Goal: Find specific page/section: Find specific page/section

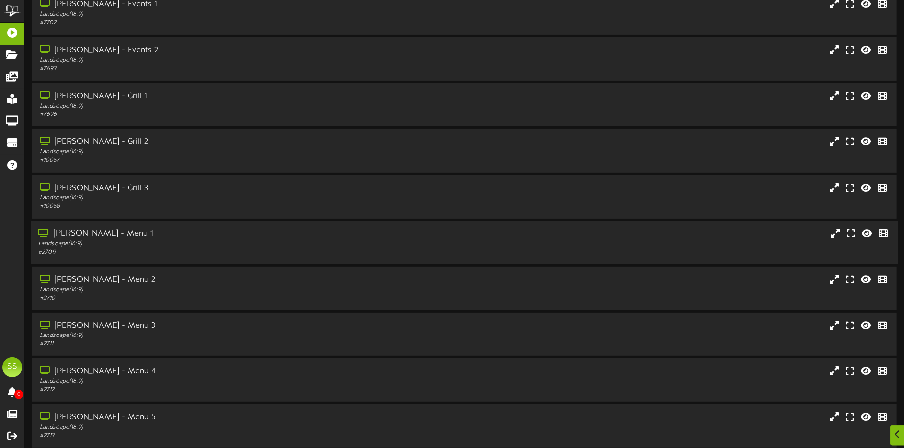
scroll to position [85, 0]
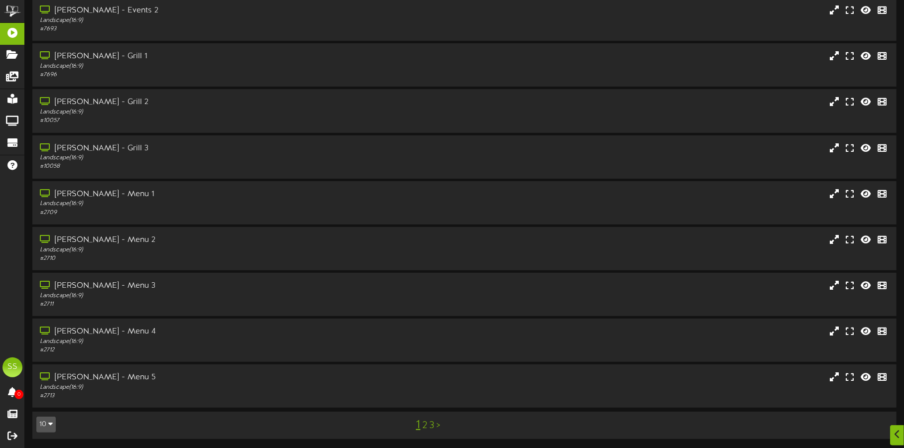
click at [43, 423] on button "10" at bounding box center [45, 425] width 19 height 16
click at [45, 406] on div "100" at bounding box center [46, 405] width 19 height 15
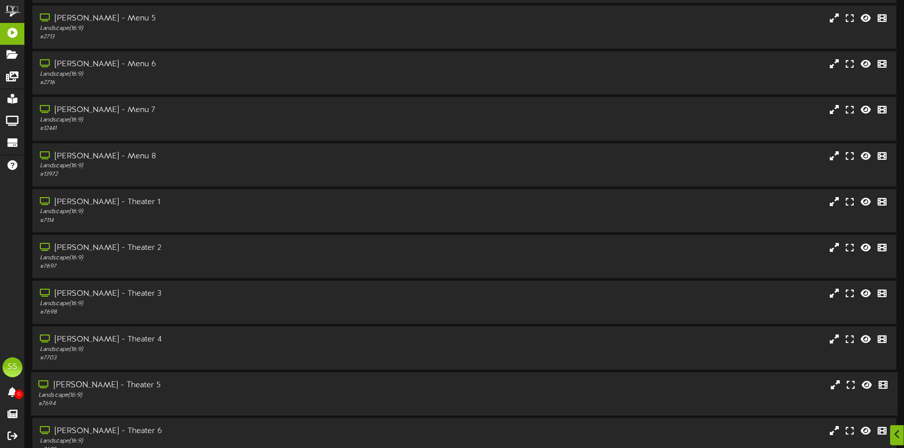
scroll to position [560, 0]
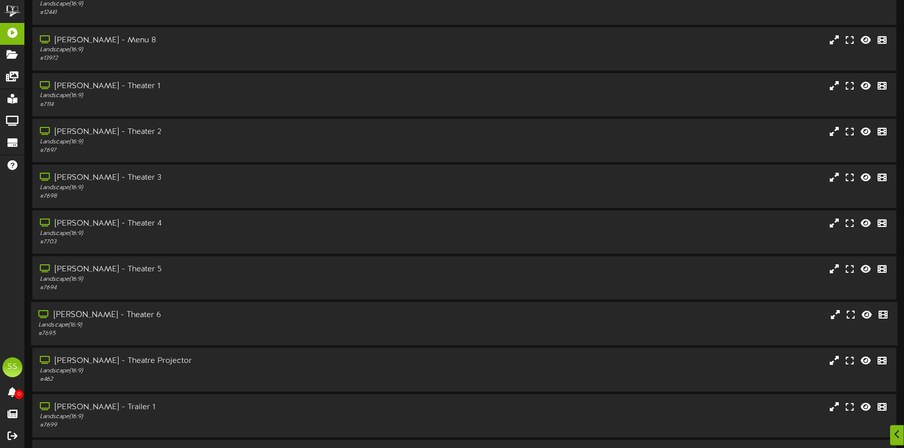
click at [173, 321] on div "Landscape ( 16:9 )" at bounding box center [211, 325] width 346 height 8
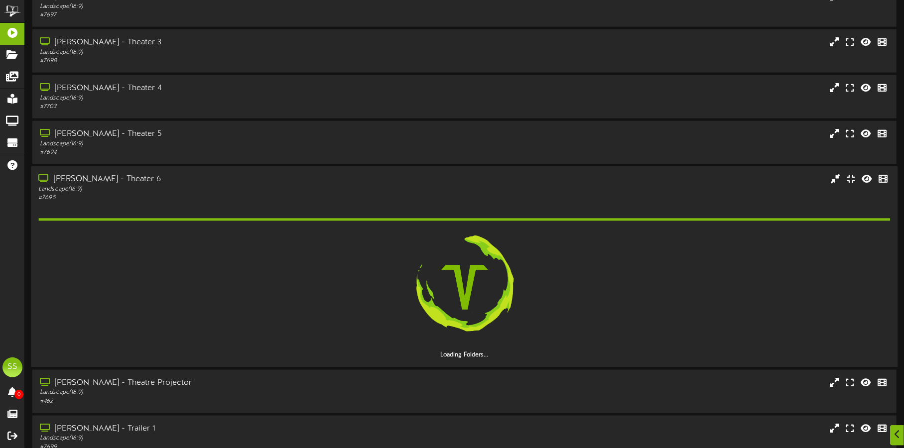
scroll to position [809, 0]
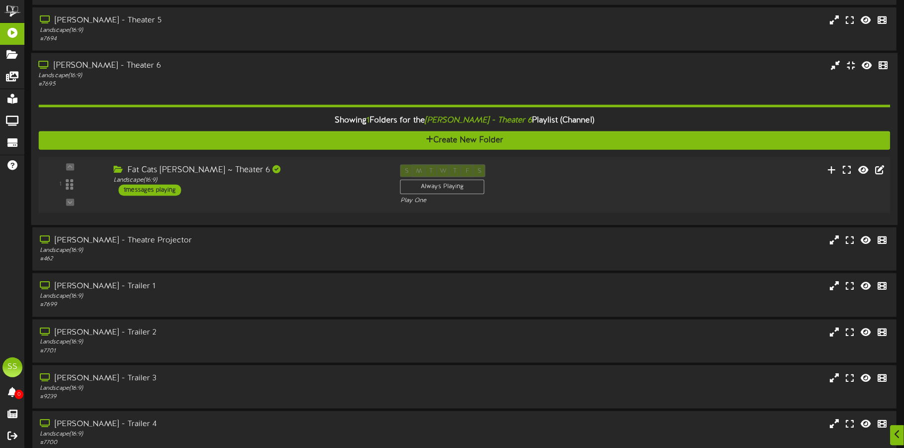
click at [356, 201] on div "1 ( 16:9" at bounding box center [464, 185] width 860 height 41
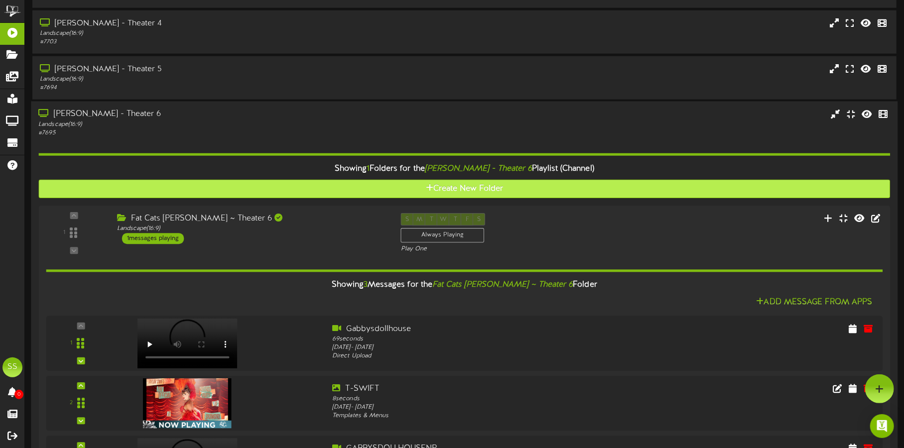
scroll to position [746, 0]
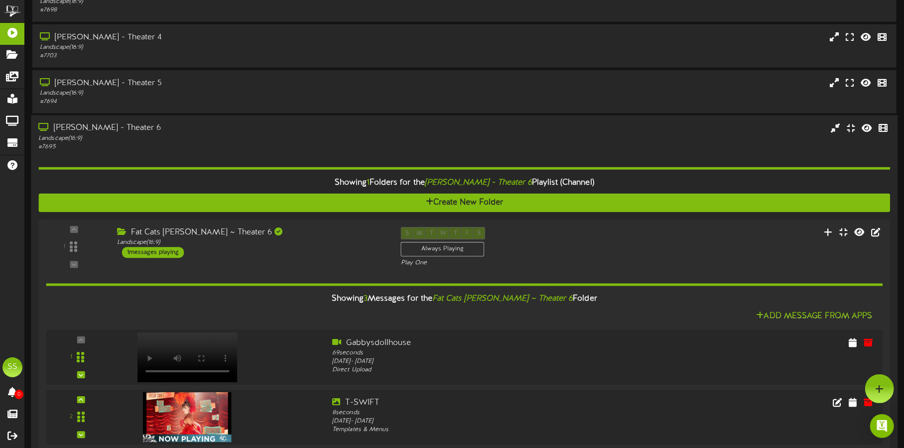
click at [266, 123] on div "[PERSON_NAME] - Theater 6" at bounding box center [211, 128] width 346 height 11
